Goal: Find specific page/section: Find specific page/section

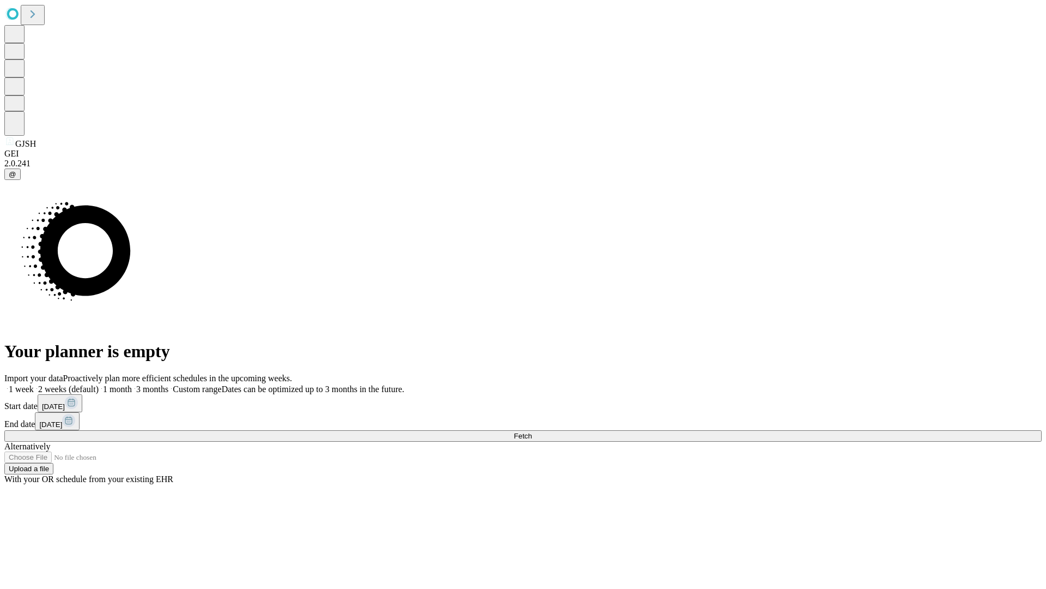
click at [532, 432] on span "Fetch" at bounding box center [523, 436] width 18 height 8
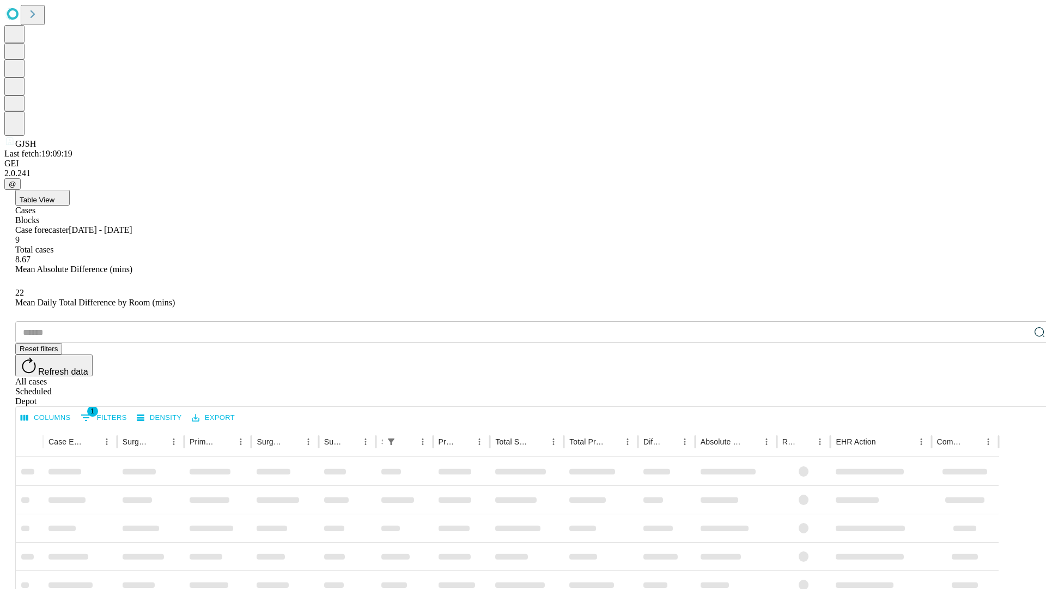
click at [1018, 396] on div "Depot" at bounding box center [534, 401] width 1038 height 10
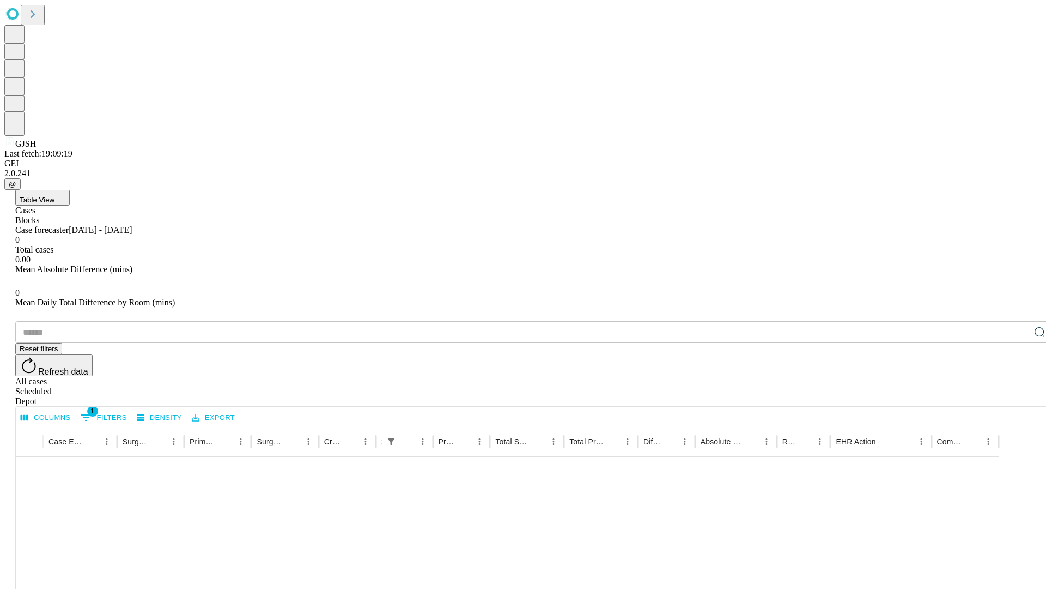
click at [929, 377] on div "All cases" at bounding box center [534, 382] width 1038 height 10
